Goal: Information Seeking & Learning: Find specific fact

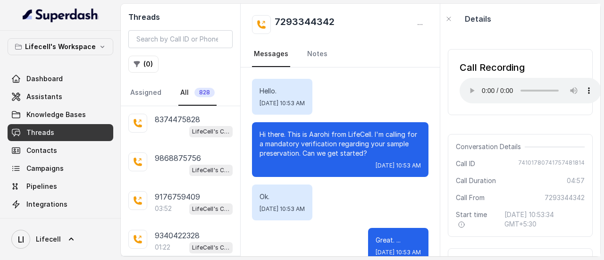
click at [181, 40] on input "search" at bounding box center [180, 39] width 104 height 18
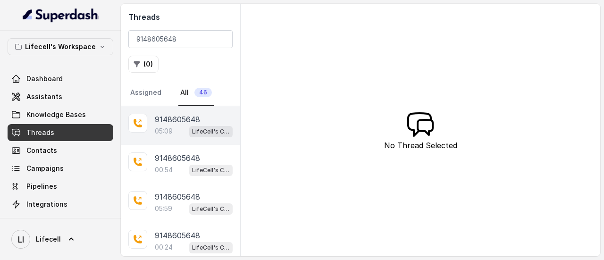
type input "9148605648"
click at [175, 115] on p "9148605648" at bounding box center [177, 119] width 45 height 11
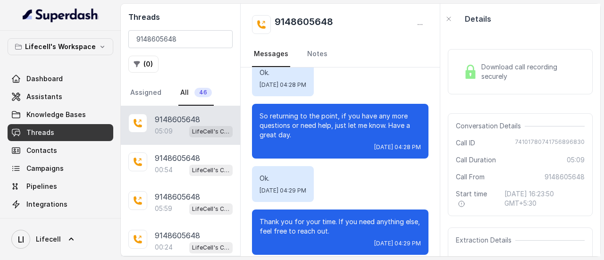
scroll to position [2954, 0]
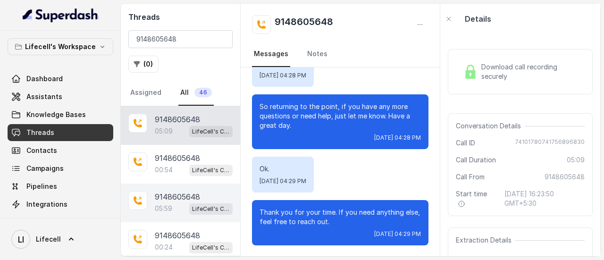
click at [167, 191] on p "9148605648" at bounding box center [177, 196] width 45 height 11
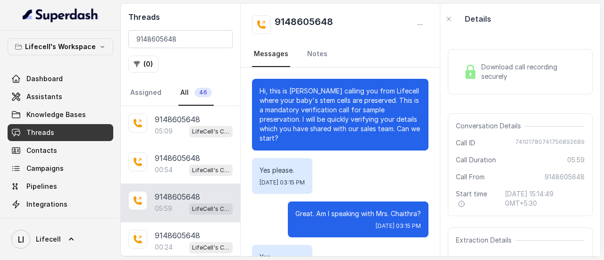
scroll to position [2960, 0]
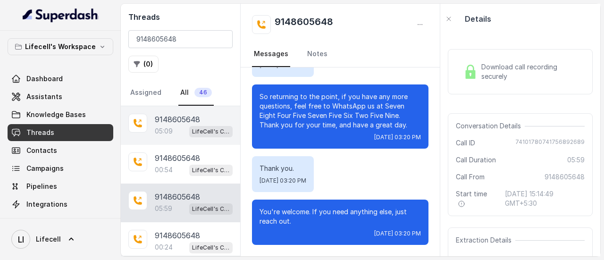
click at [180, 127] on div "05:09 LifeCell's Call Assistant" at bounding box center [194, 131] width 78 height 12
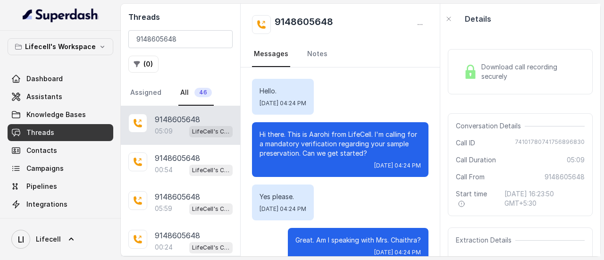
scroll to position [2954, 0]
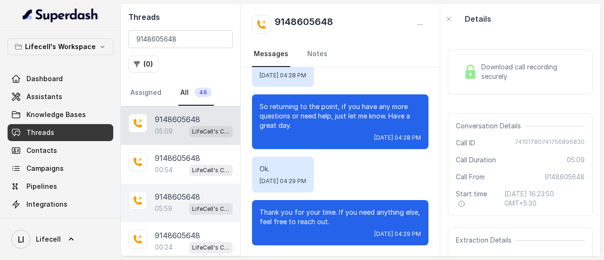
click at [189, 203] on span "LifeCell's Call Assistant" at bounding box center [210, 208] width 43 height 11
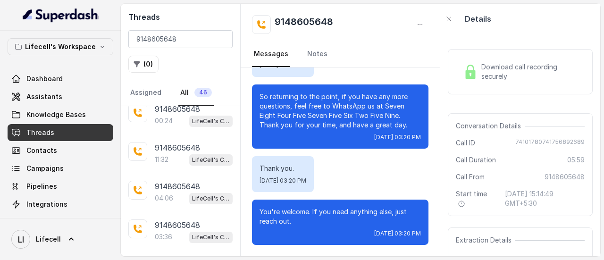
scroll to position [142, 0]
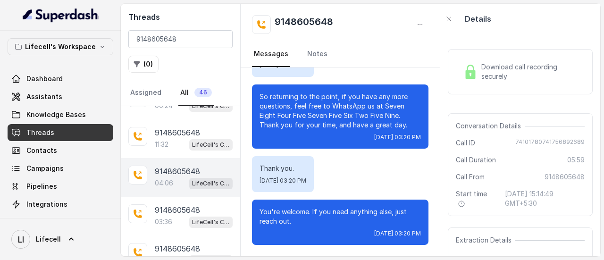
click at [162, 181] on p "04:06" at bounding box center [164, 182] width 18 height 9
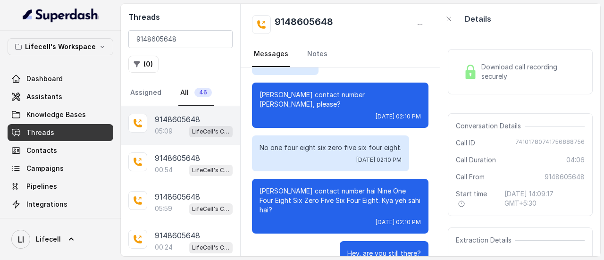
click at [171, 128] on p "05:09" at bounding box center [164, 130] width 18 height 9
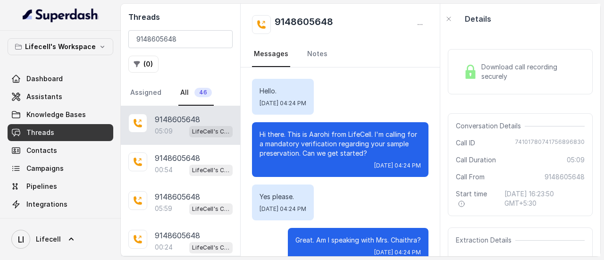
scroll to position [2954, 0]
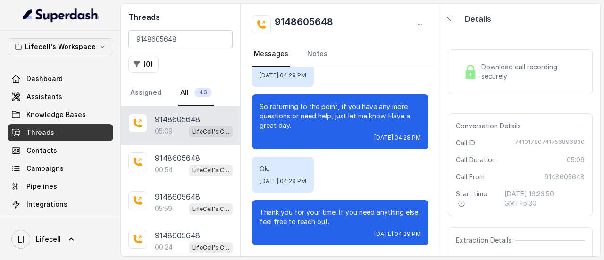
click at [466, 74] on img at bounding box center [470, 72] width 14 height 14
